Goal: Task Accomplishment & Management: Manage account settings

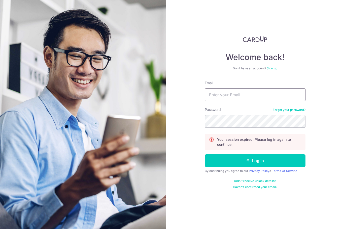
click at [245, 97] on input "Email" at bounding box center [255, 95] width 101 height 13
type input "[EMAIL_ADDRESS][DOMAIN_NAME]"
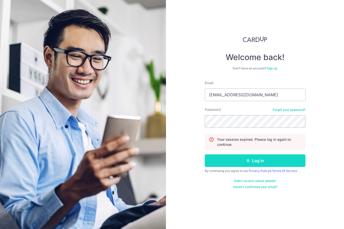
click at [235, 161] on button "Log in" at bounding box center [255, 160] width 101 height 13
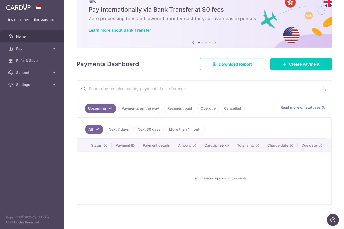
scroll to position [20, 0]
click at [118, 113] on link "Payments on the way" at bounding box center [140, 109] width 44 height 10
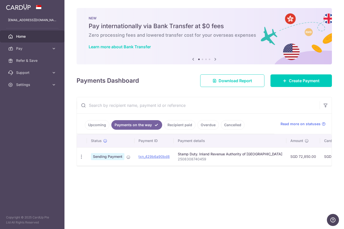
scroll to position [0, 0]
